Goal: Check status: Check status

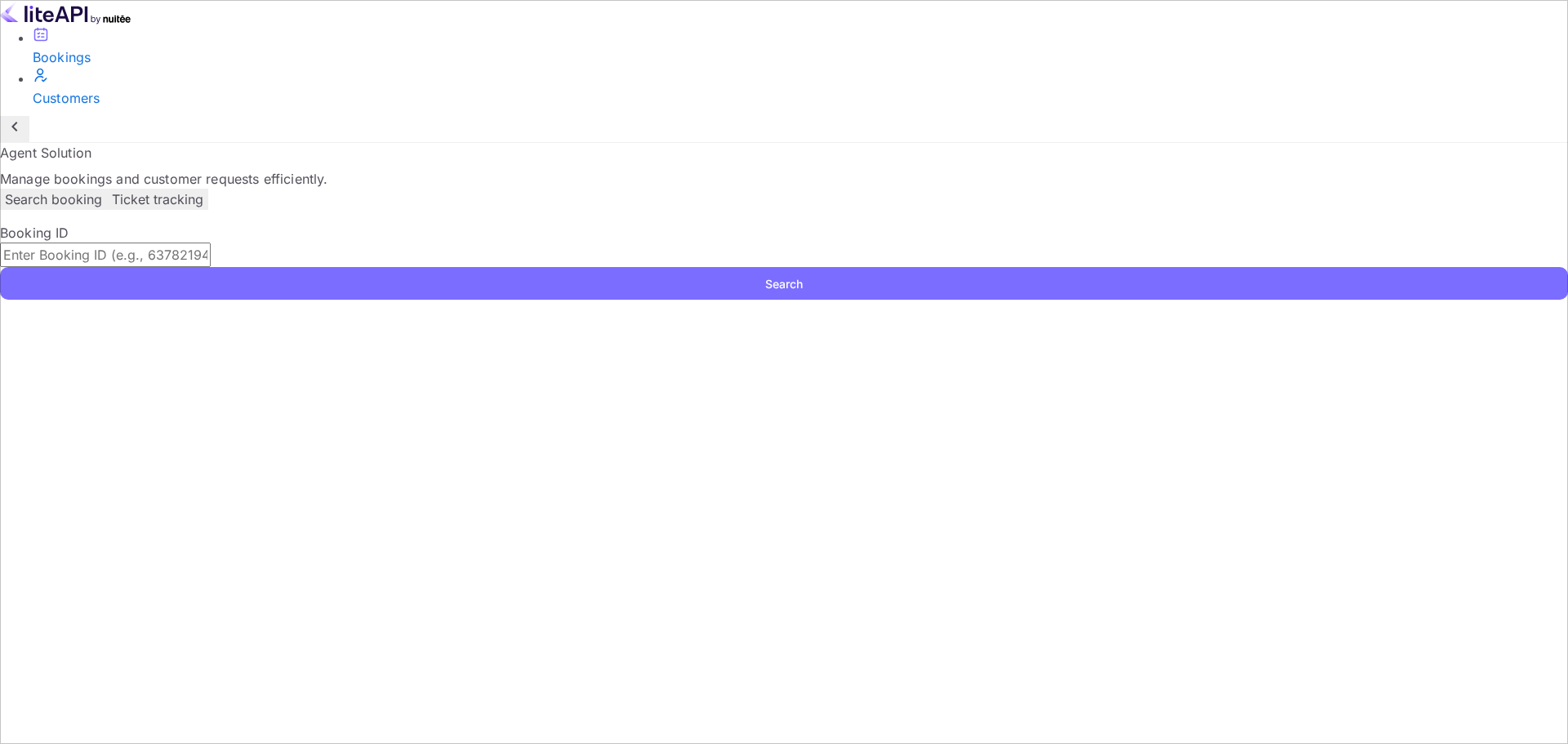
click at [211, 258] on input "text" at bounding box center [105, 254] width 211 height 24
paste input "p4q1PZKzs"
type input "p4q1PZKzs"
click at [1141, 267] on button "Search" at bounding box center [784, 283] width 1568 height 33
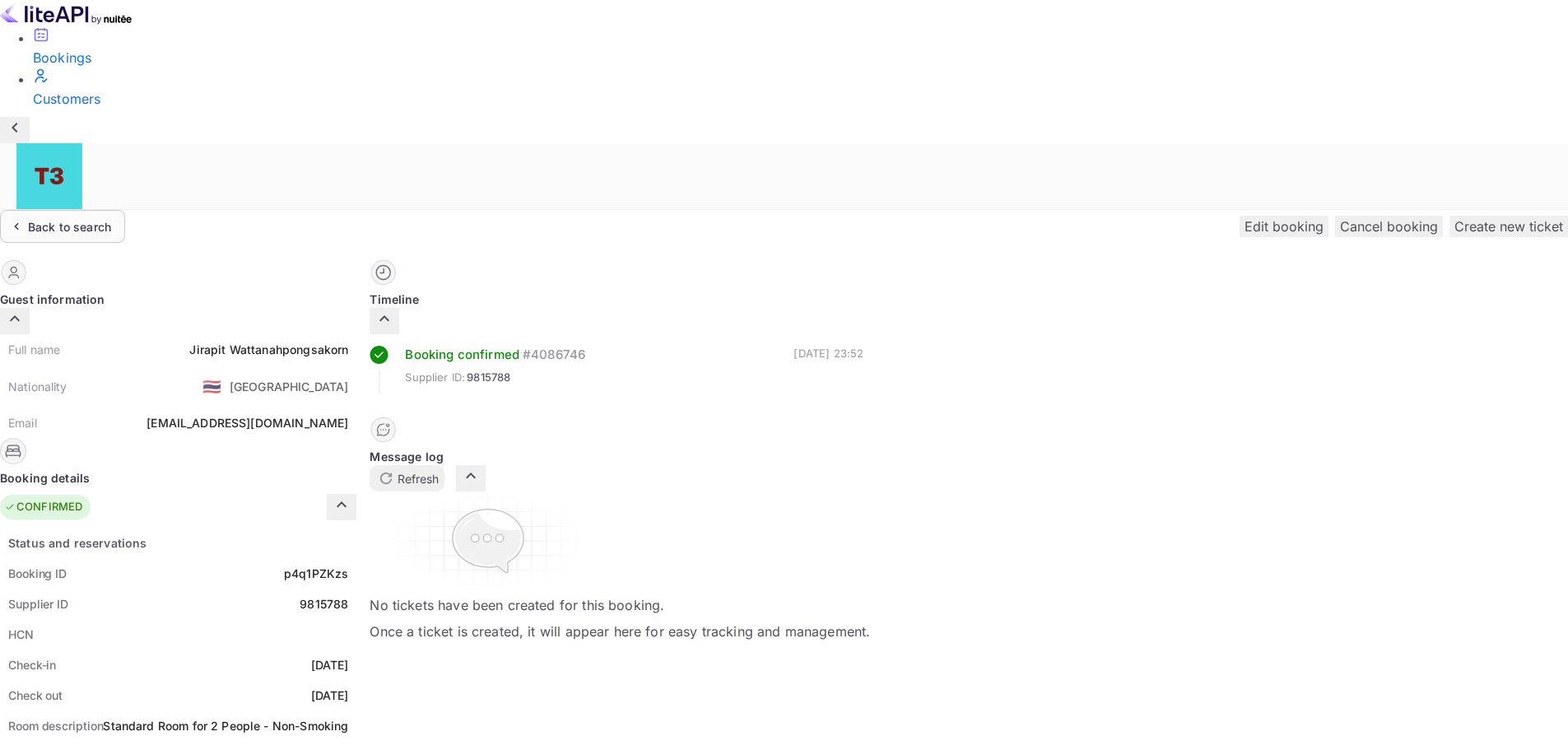
click at [111, 218] on div "Back to search" at bounding box center [59, 227] width 103 height 18
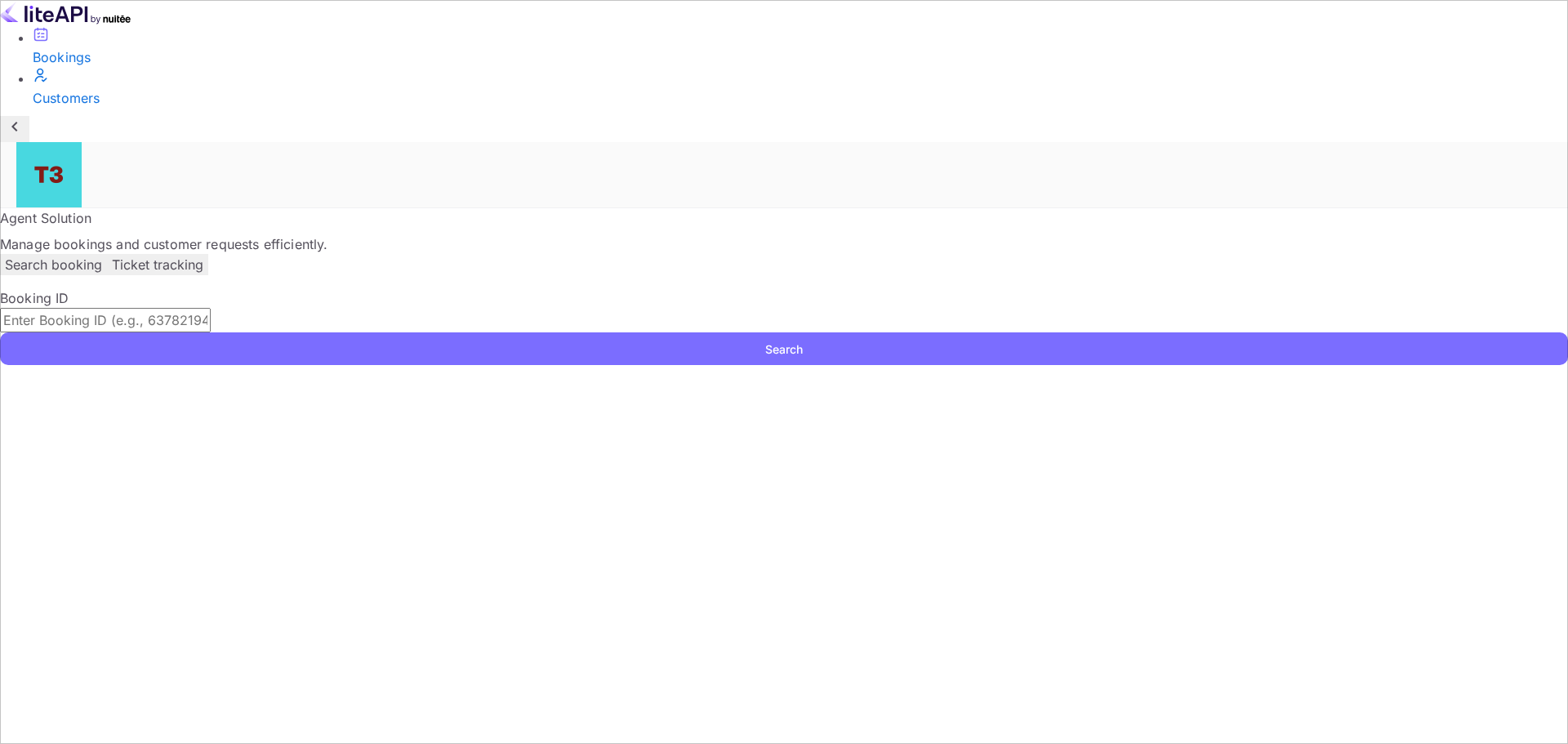
click at [211, 307] on input "text" at bounding box center [105, 319] width 211 height 24
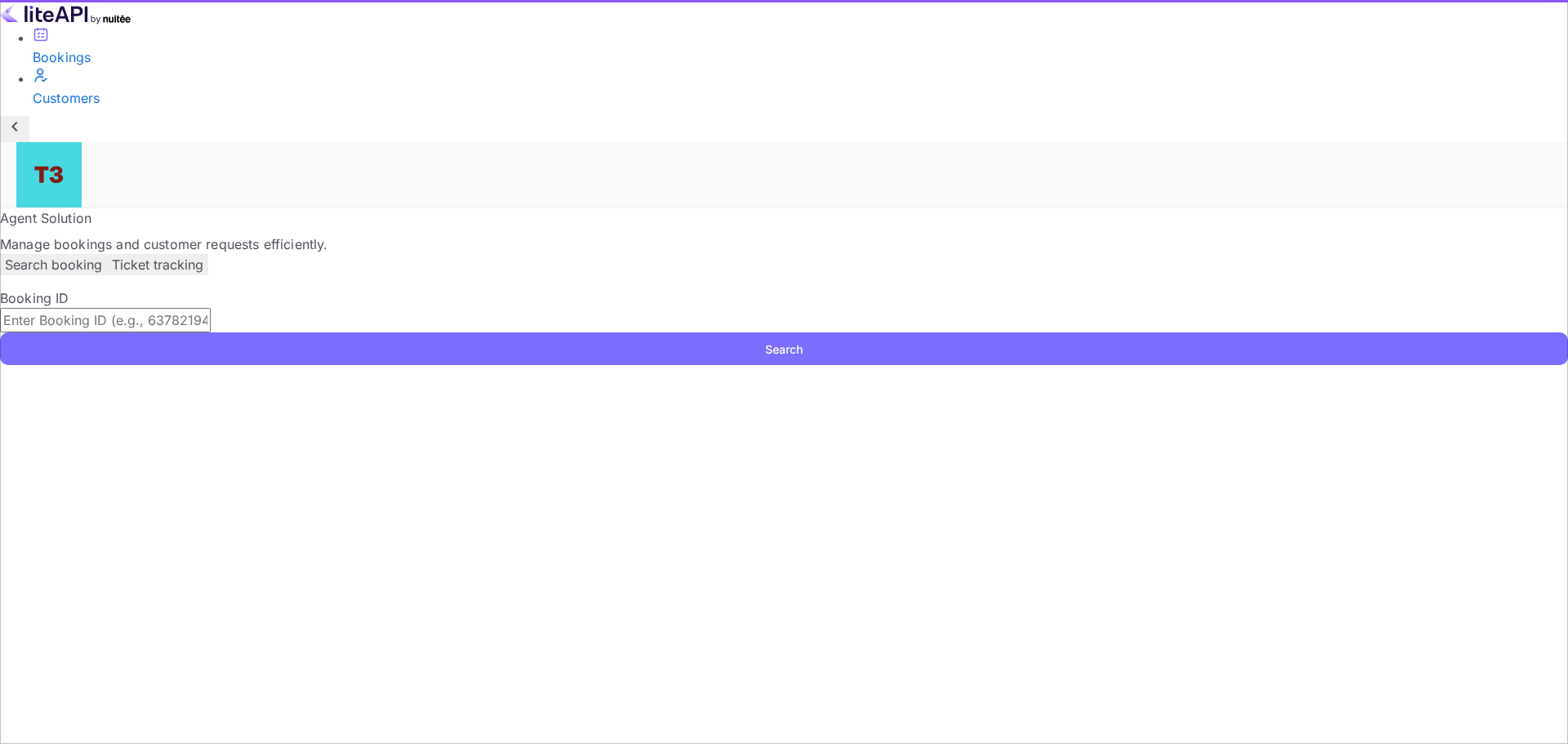
paste input "-xtQyCxCr"
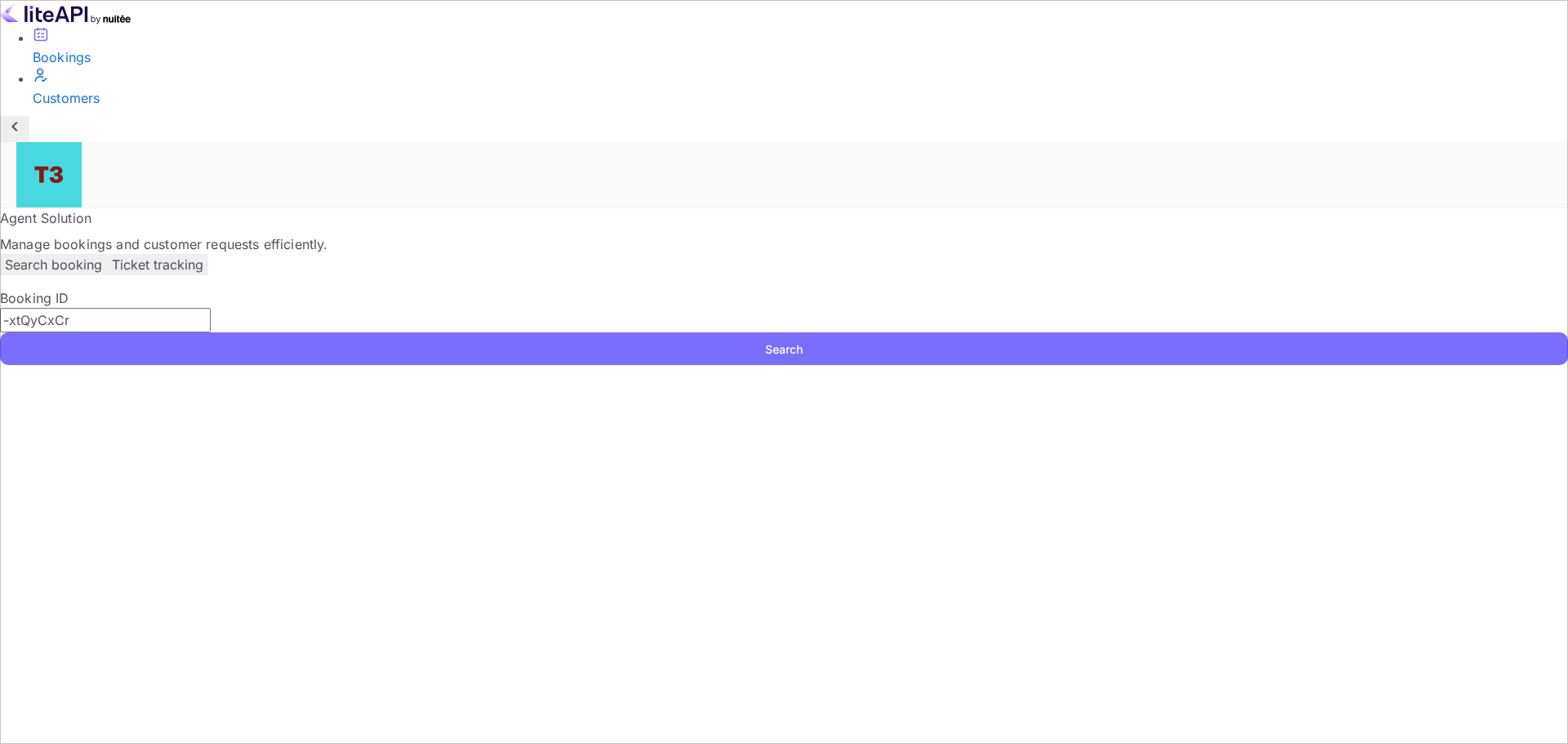
type input "-xtQyCxCr"
click at [1135, 332] on button "Search" at bounding box center [784, 349] width 1568 height 33
